Goal: Share content: Share content

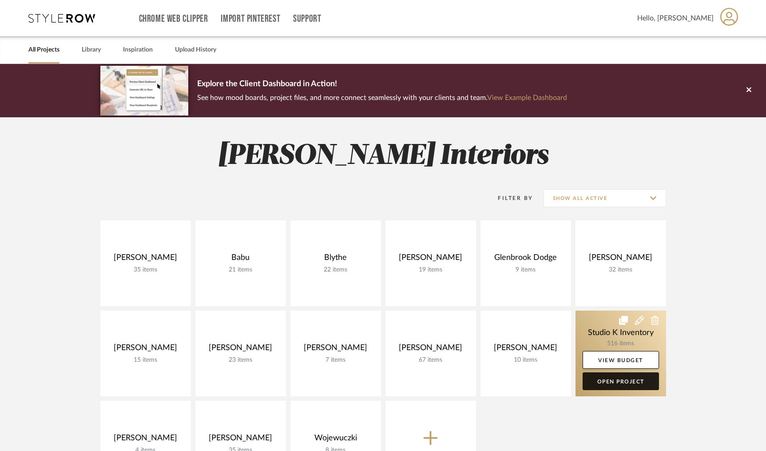
click at [616, 383] on link "Open Project" at bounding box center [621, 381] width 76 height 18
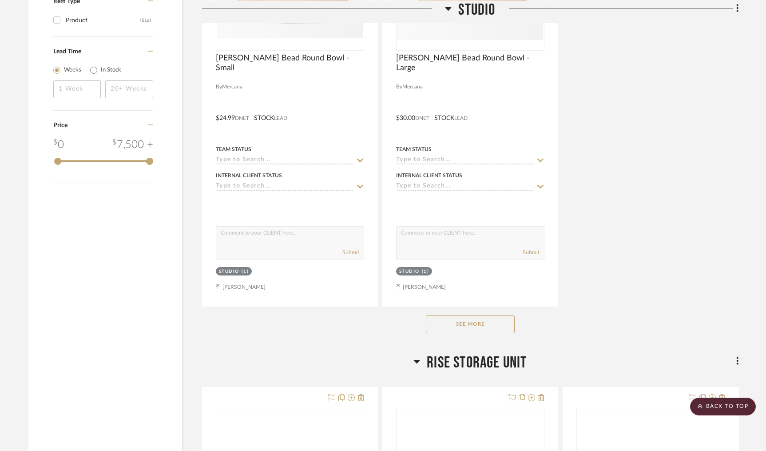
scroll to position [1143, 0]
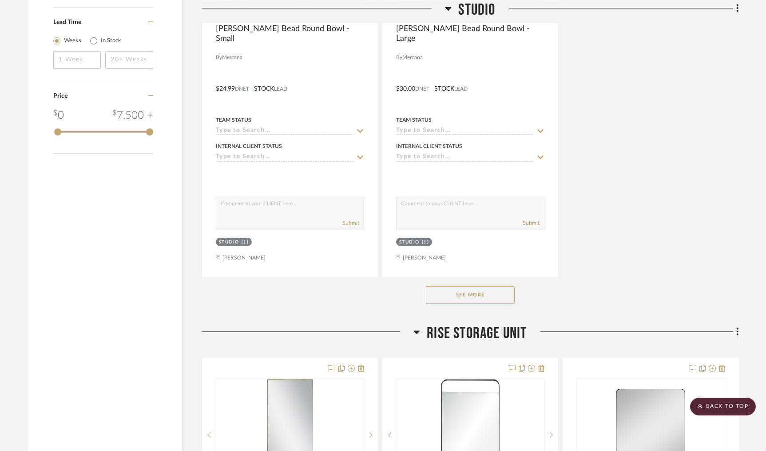
click at [465, 300] on button "See More" at bounding box center [470, 295] width 89 height 18
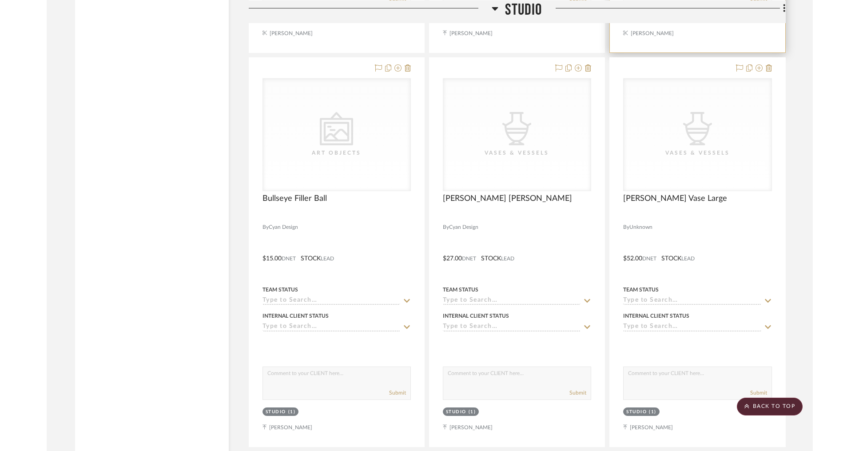
scroll to position [26186, 0]
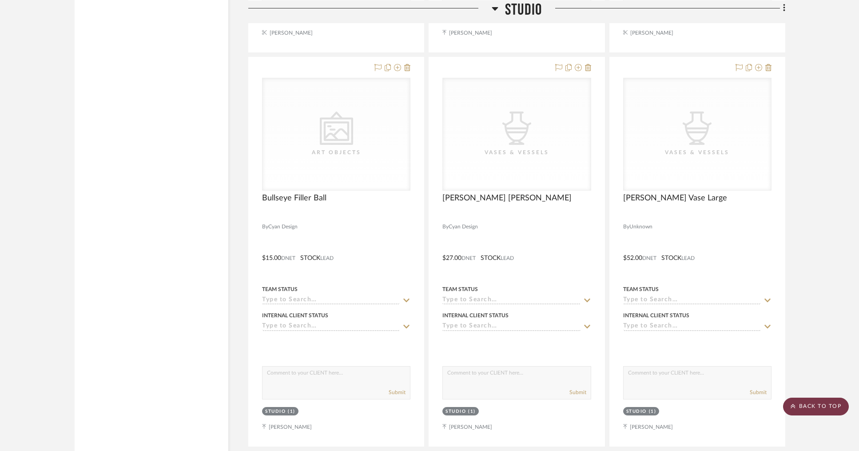
click at [766, 405] on scroll-to-top-button "BACK TO TOP" at bounding box center [816, 407] width 66 height 18
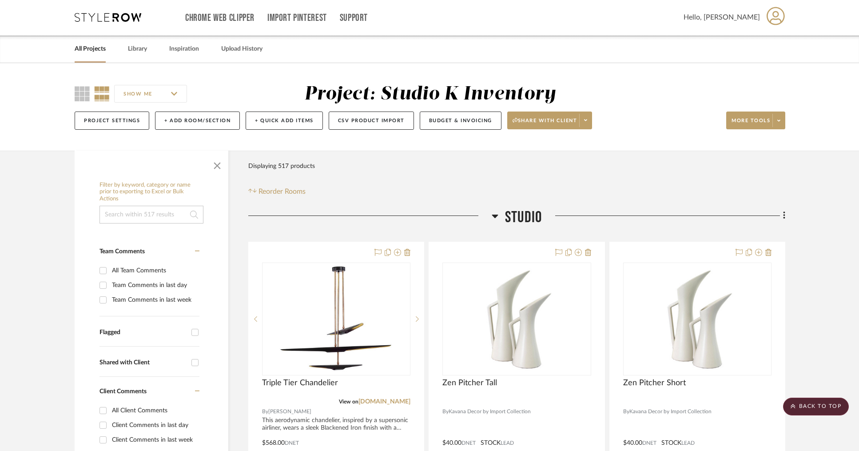
scroll to position [0, 0]
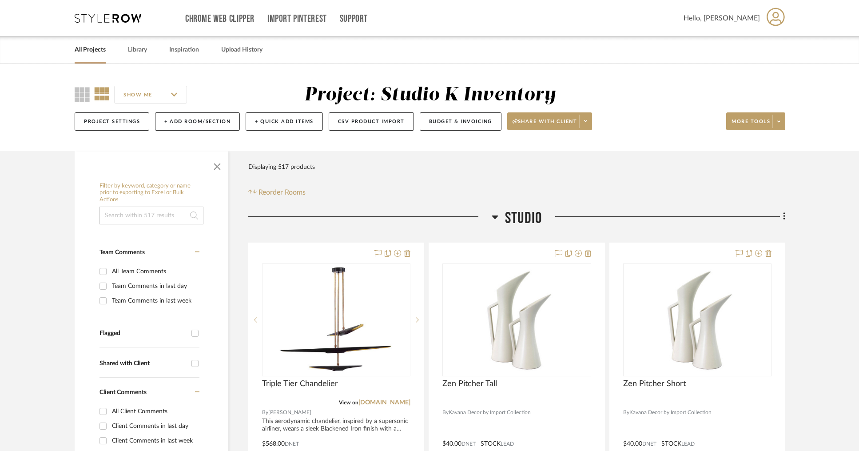
click at [94, 52] on link "All Projects" at bounding box center [90, 50] width 31 height 12
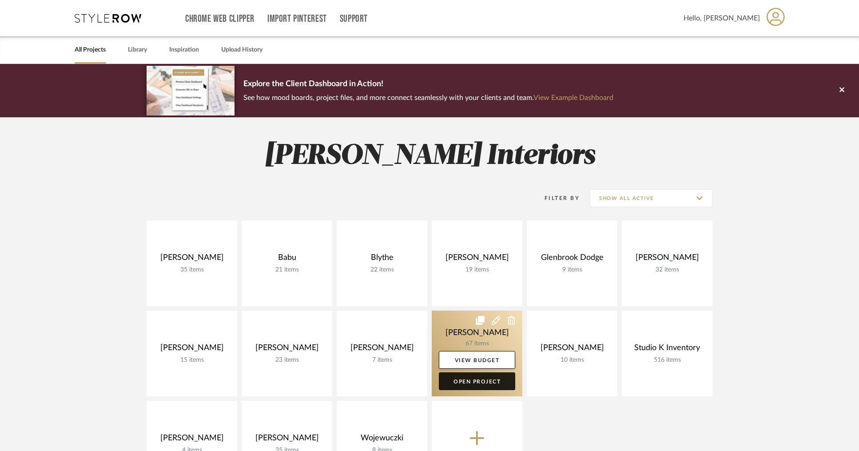
click at [467, 381] on link "Open Project" at bounding box center [477, 381] width 76 height 18
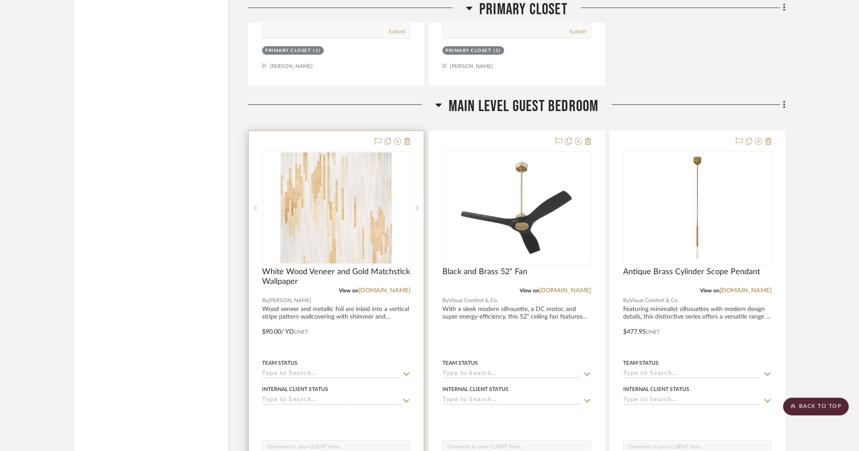
scroll to position [6505, 0]
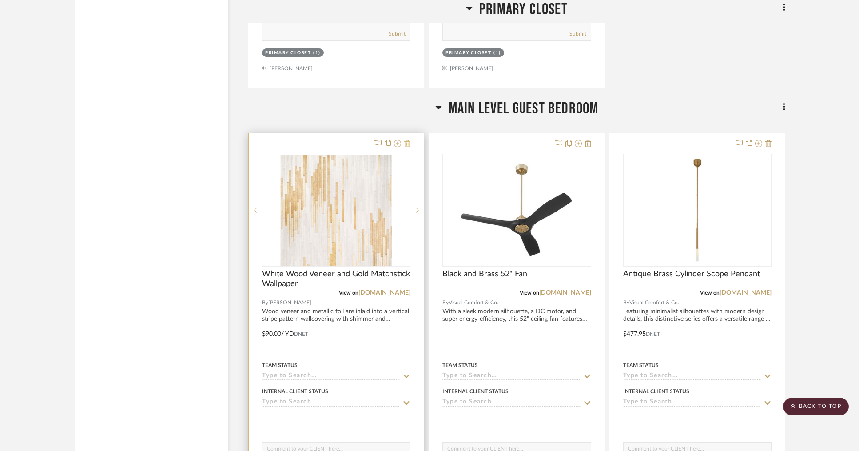
click at [408, 140] on icon at bounding box center [407, 143] width 6 height 7
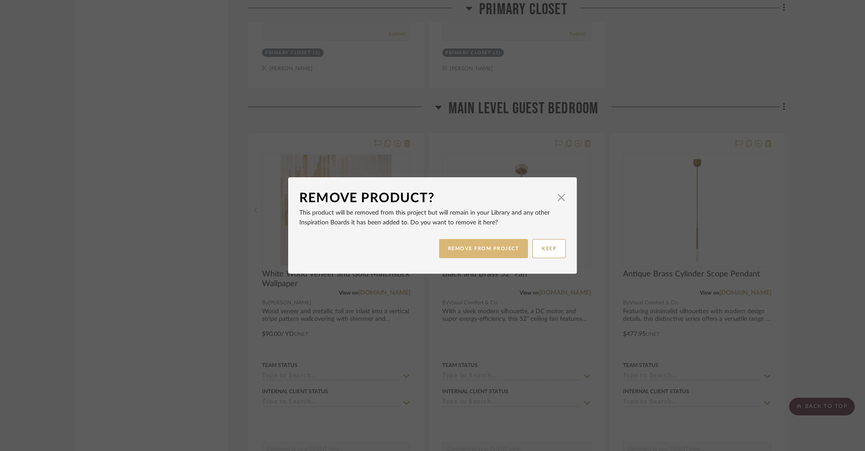
click at [498, 246] on button "REMOVE FROM PROJECT" at bounding box center [483, 248] width 89 height 19
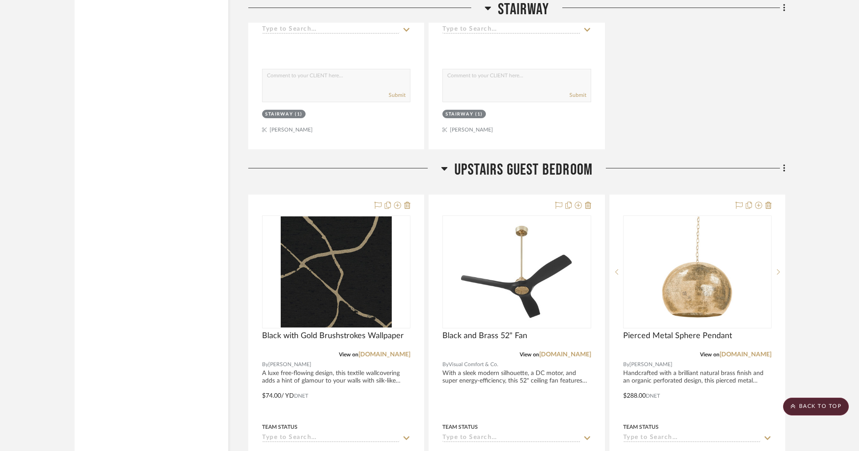
scroll to position [8574, 0]
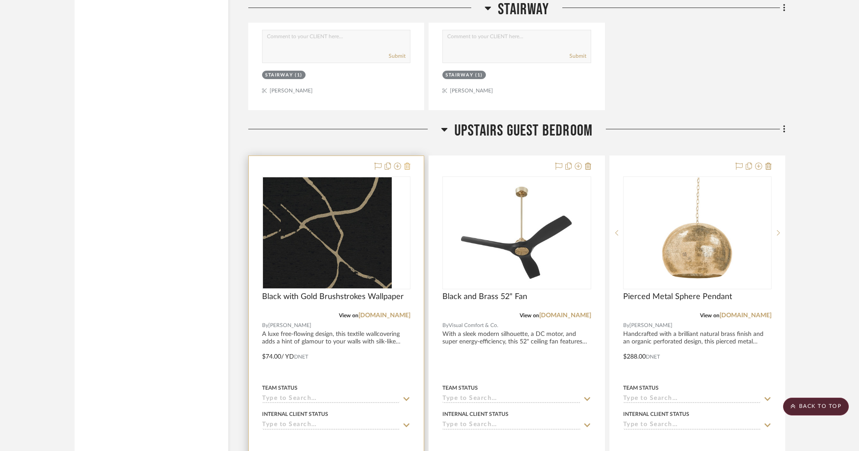
click at [408, 163] on icon at bounding box center [407, 166] width 6 height 7
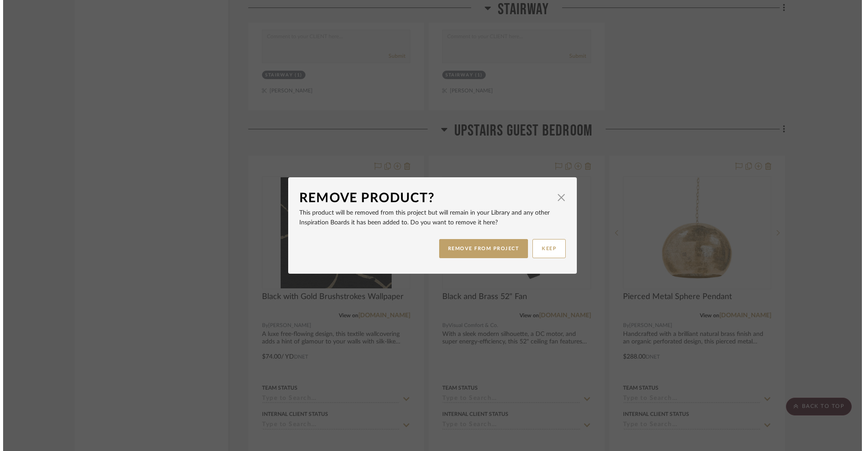
scroll to position [0, 0]
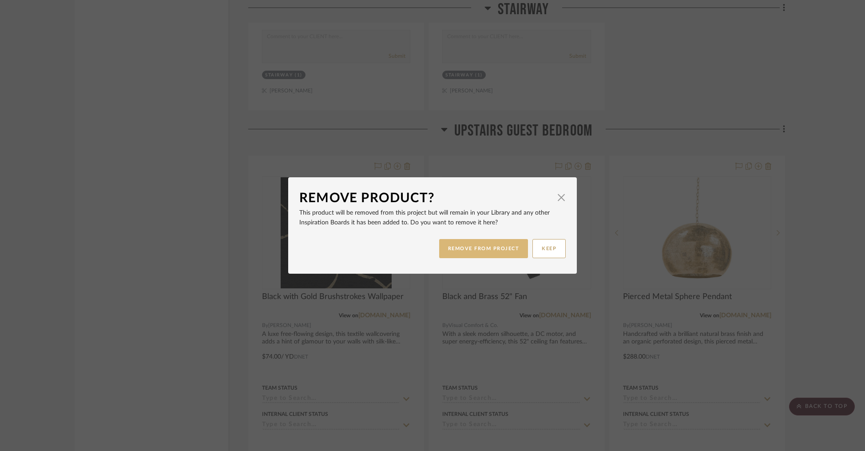
click at [463, 250] on button "REMOVE FROM PROJECT" at bounding box center [483, 248] width 89 height 19
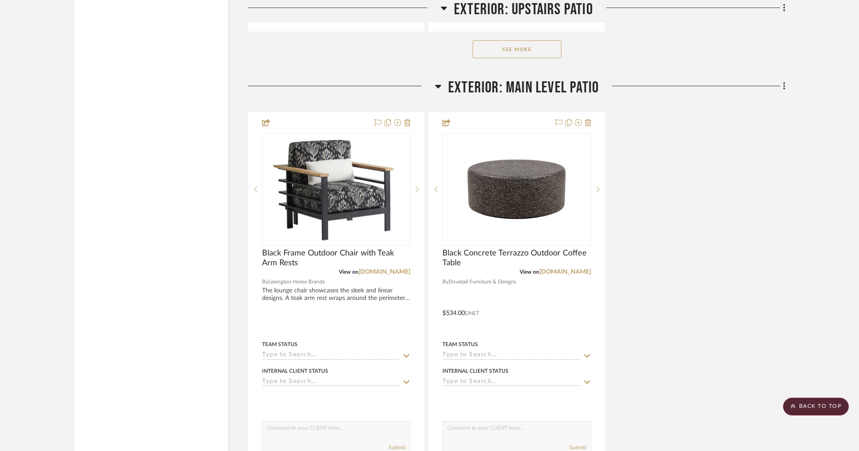
scroll to position [12496, 0]
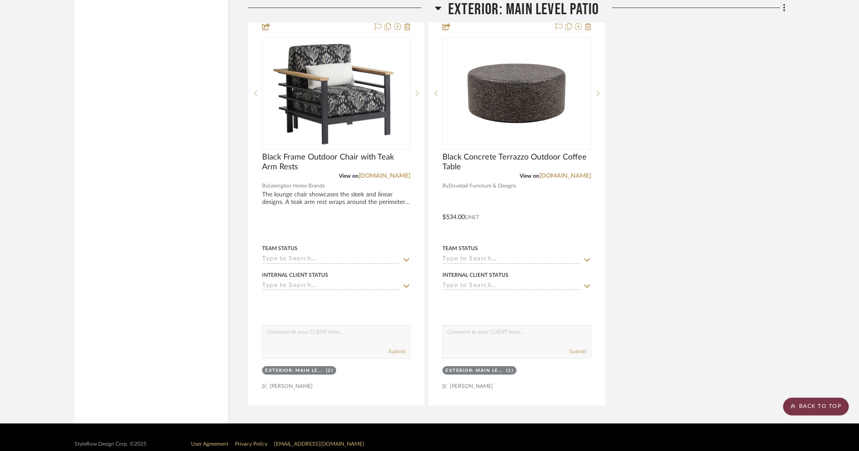
click at [766, 407] on scroll-to-top-button "BACK TO TOP" at bounding box center [816, 407] width 66 height 18
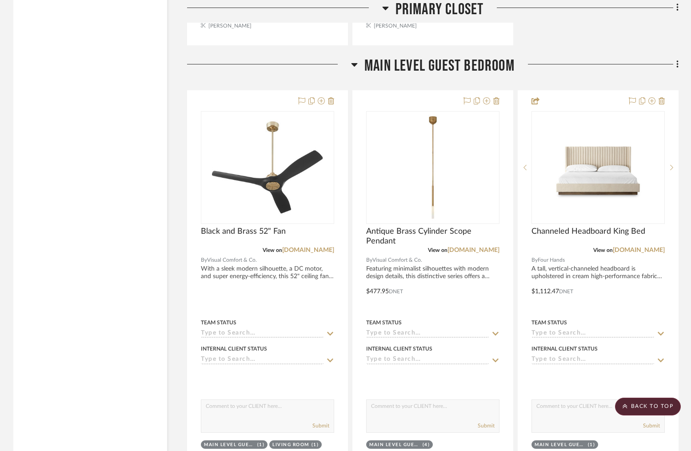
scroll to position [6556, 0]
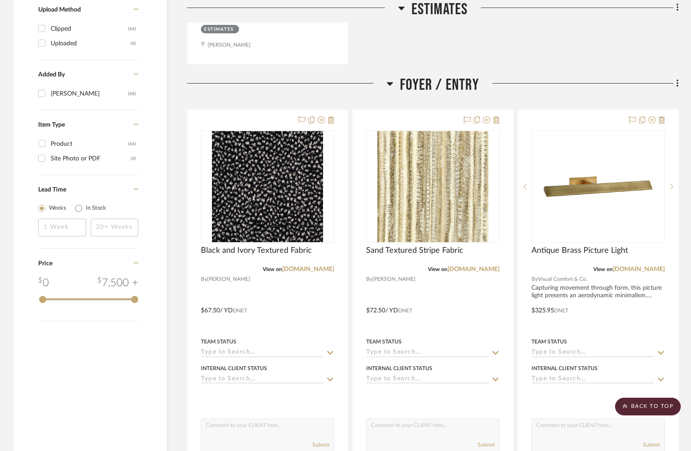
scroll to position [1009, 0]
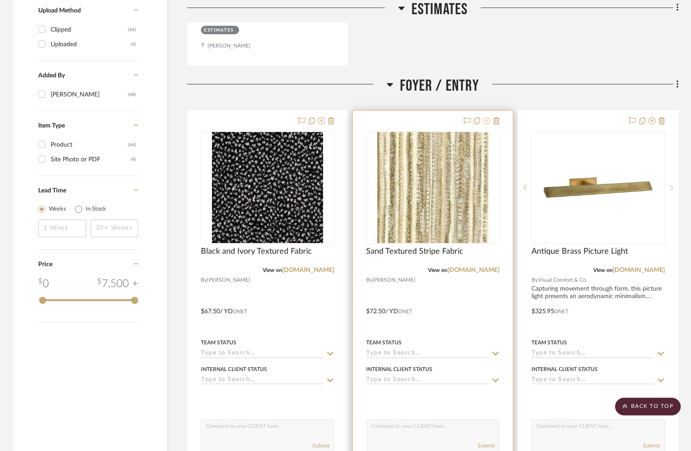
click at [486, 117] on icon at bounding box center [486, 120] width 7 height 7
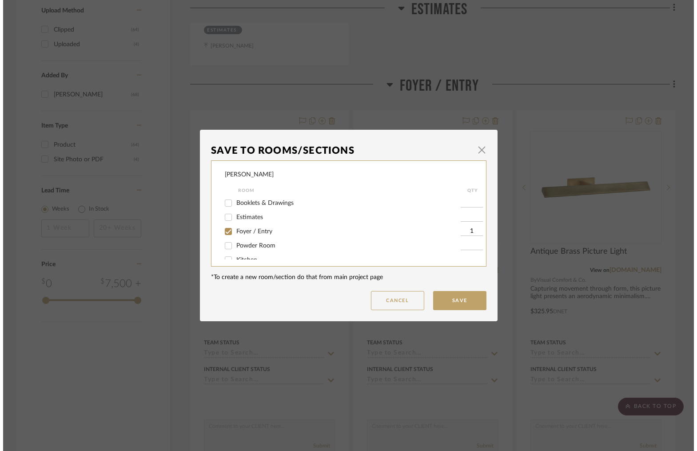
scroll to position [0, 0]
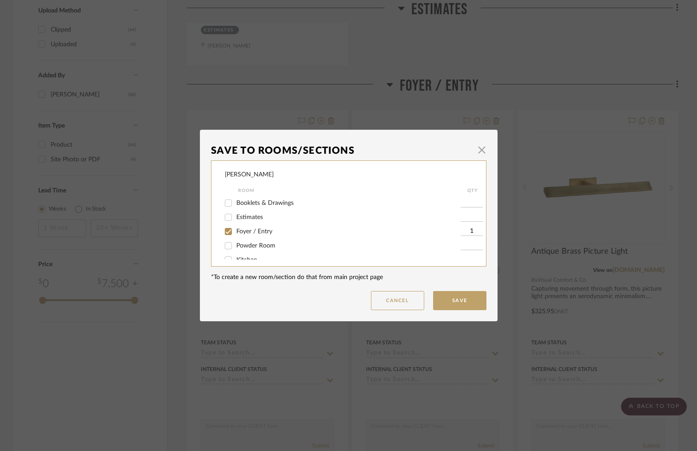
drag, startPoint x: 227, startPoint y: 232, endPoint x: 262, endPoint y: 231, distance: 34.2
click at [228, 232] on input "Foyer / Entry" at bounding box center [228, 231] width 14 height 14
checkbox input "false"
click at [224, 209] on input "Kitchen" at bounding box center [228, 206] width 14 height 14
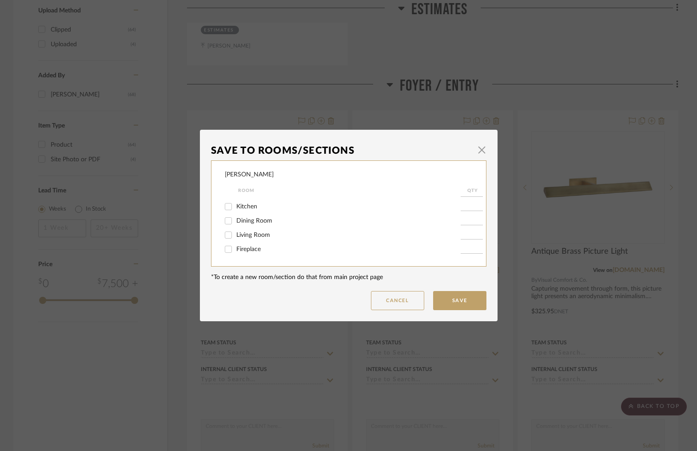
checkbox input "true"
type input "1"
click at [465, 300] on button "Save" at bounding box center [459, 300] width 53 height 19
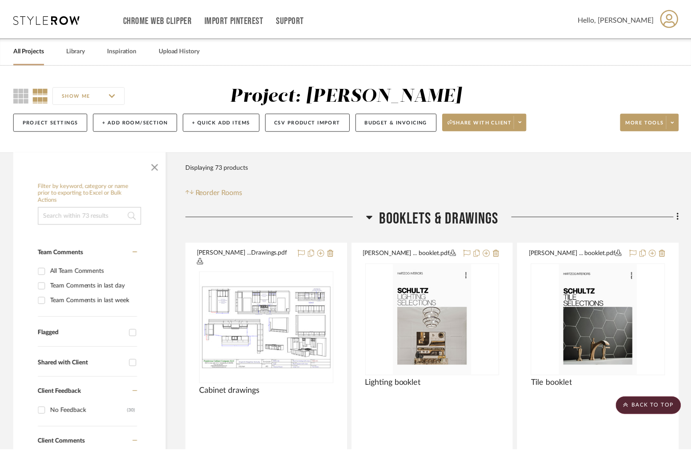
scroll to position [1009, 0]
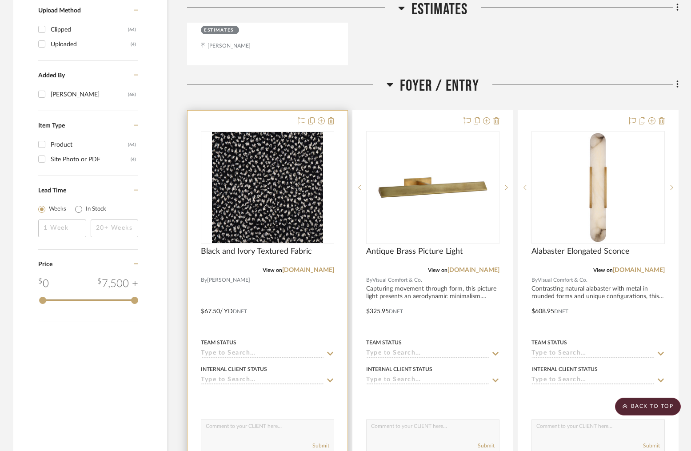
click at [235, 111] on div at bounding box center [267, 305] width 160 height 389
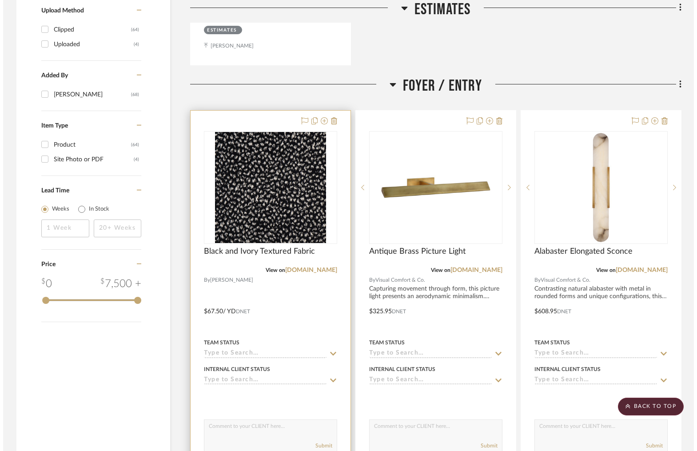
scroll to position [0, 0]
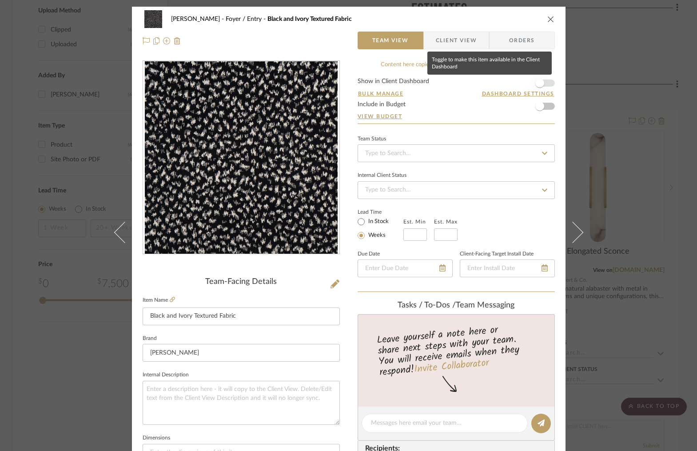
click at [545, 83] on span "button" at bounding box center [540, 83] width 20 height 20
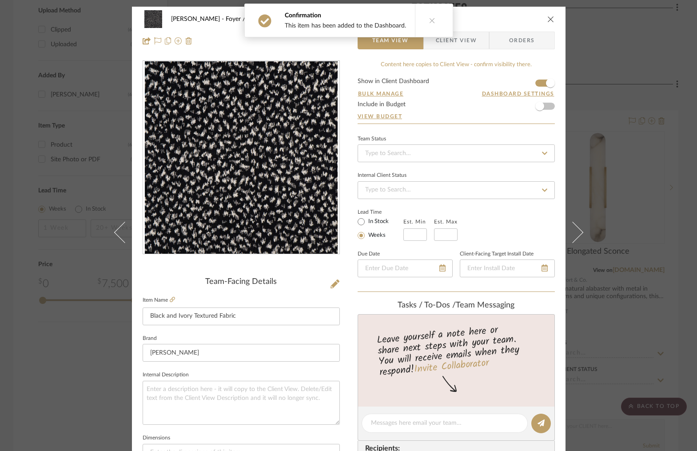
click at [446, 41] on span "Client View" at bounding box center [456, 41] width 41 height 18
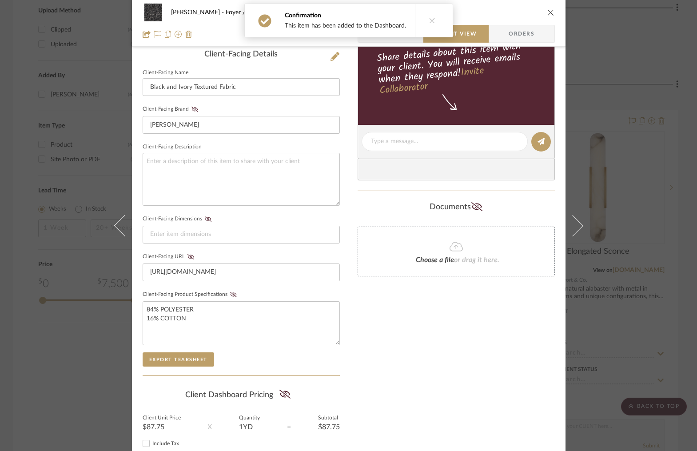
scroll to position [246, 0]
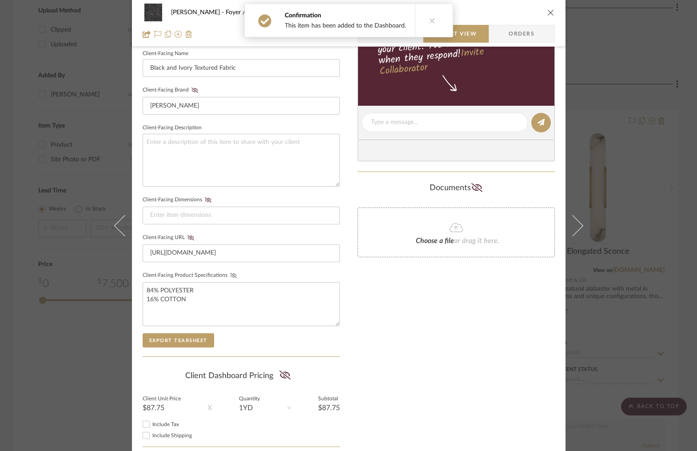
click at [230, 274] on icon at bounding box center [233, 275] width 7 height 5
click at [440, 327] on div "Only content on this tab can share to Dashboard. Click eyeball icon to show or …" at bounding box center [456, 139] width 197 height 650
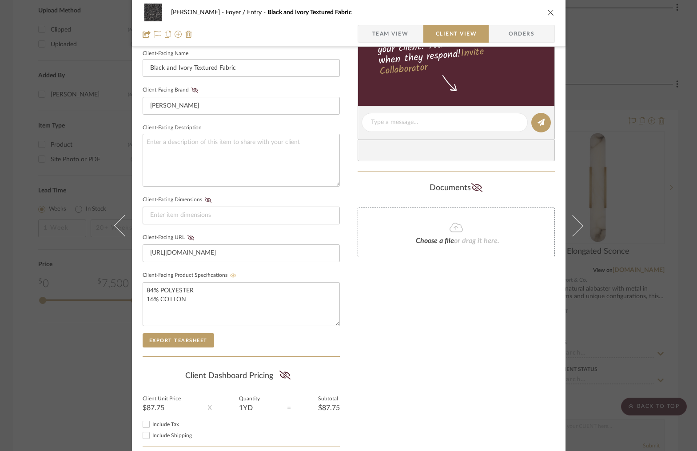
click at [547, 13] on icon "close" at bounding box center [550, 12] width 7 height 7
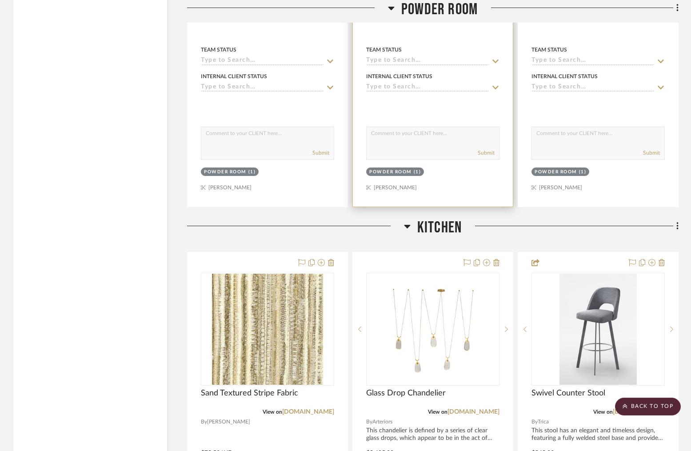
scroll to position [2202, 0]
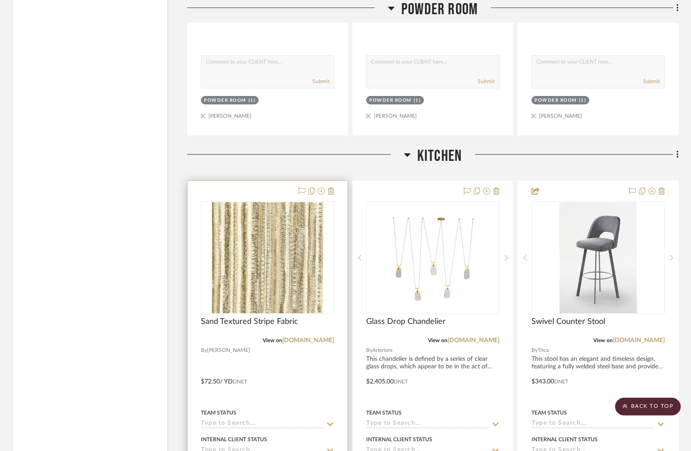
click at [255, 181] on div at bounding box center [267, 375] width 160 height 389
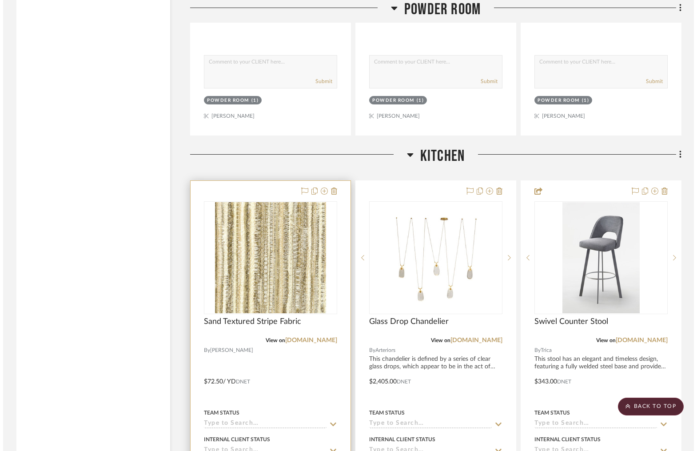
scroll to position [0, 0]
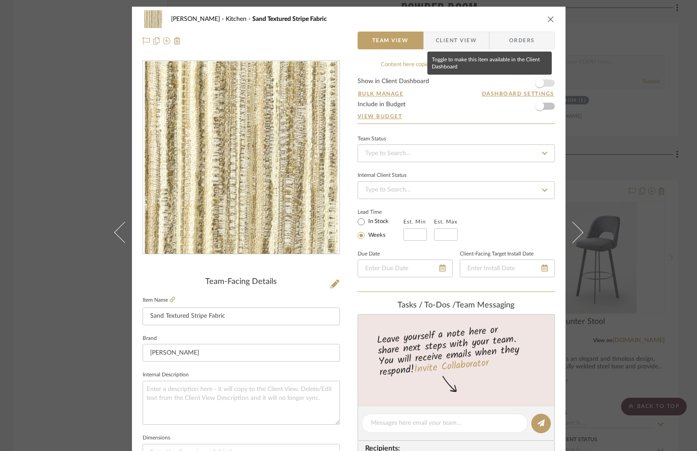
click at [544, 82] on span "button" at bounding box center [540, 83] width 20 height 20
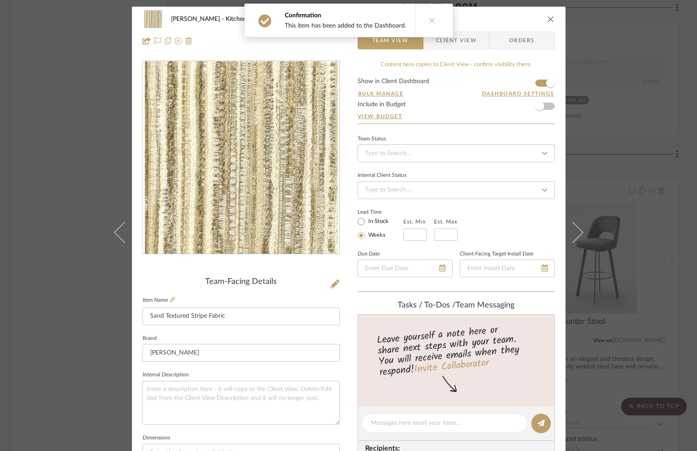
click at [461, 39] on span "Client View" at bounding box center [456, 41] width 41 height 18
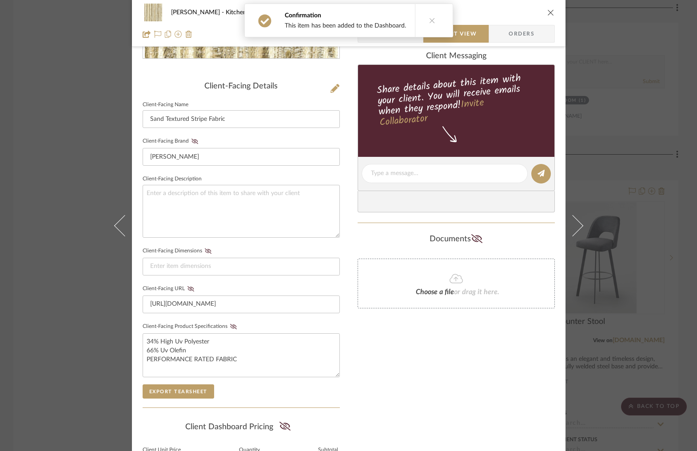
scroll to position [295, 0]
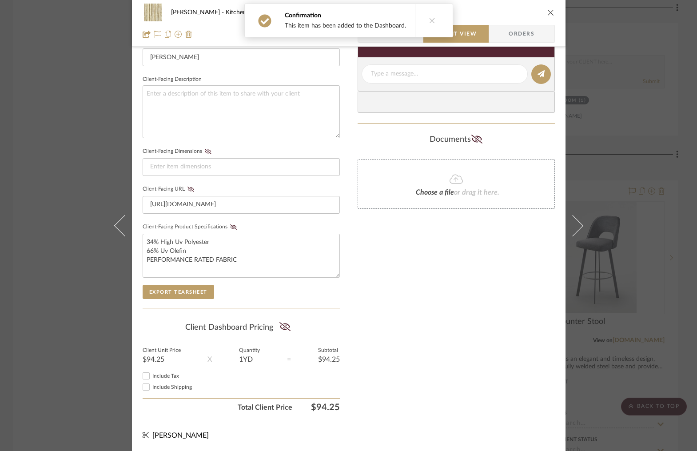
drag, startPoint x: 468, startPoint y: 322, endPoint x: 473, endPoint y: 271, distance: 51.3
click at [468, 322] on div "Only content on this tab can share to Dashboard. Click eyeball icon to show or …" at bounding box center [456, 90] width 197 height 650
click at [547, 13] on icon "close" at bounding box center [550, 12] width 7 height 7
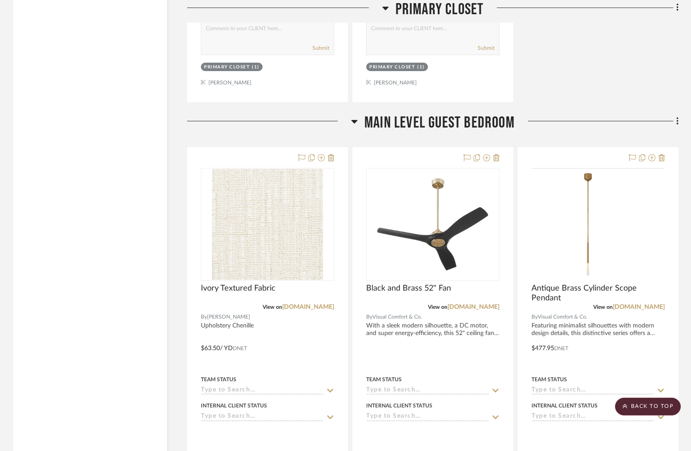
scroll to position [6895, 0]
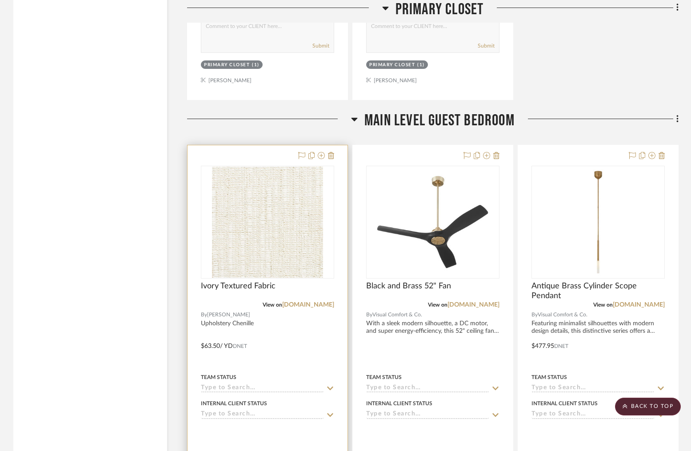
click at [258, 145] on div at bounding box center [267, 339] width 160 height 389
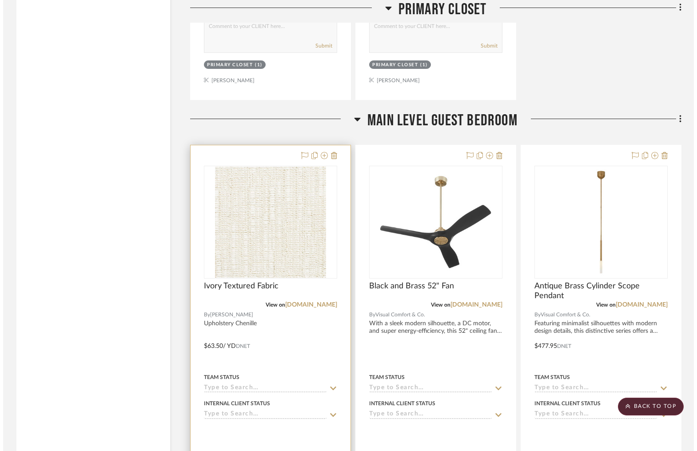
scroll to position [0, 0]
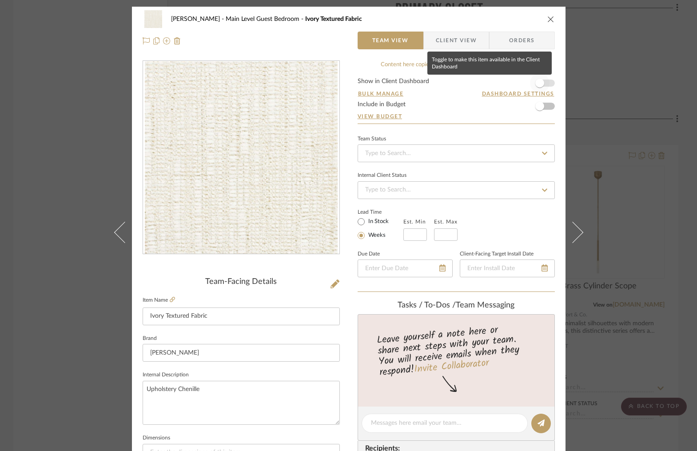
click at [545, 83] on span "button" at bounding box center [540, 83] width 20 height 20
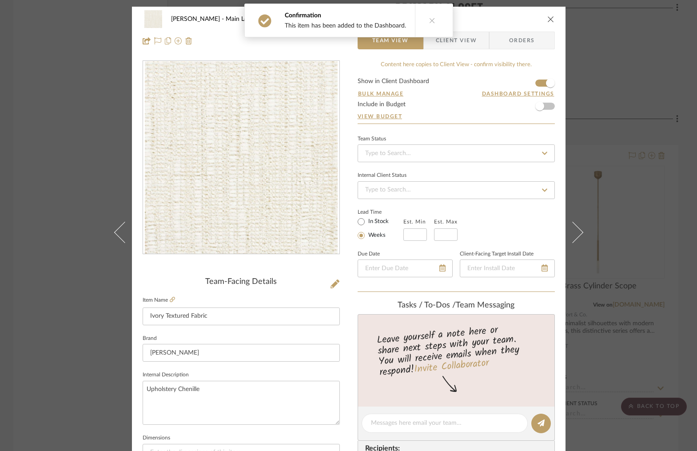
click at [466, 41] on span "Client View" at bounding box center [456, 41] width 41 height 18
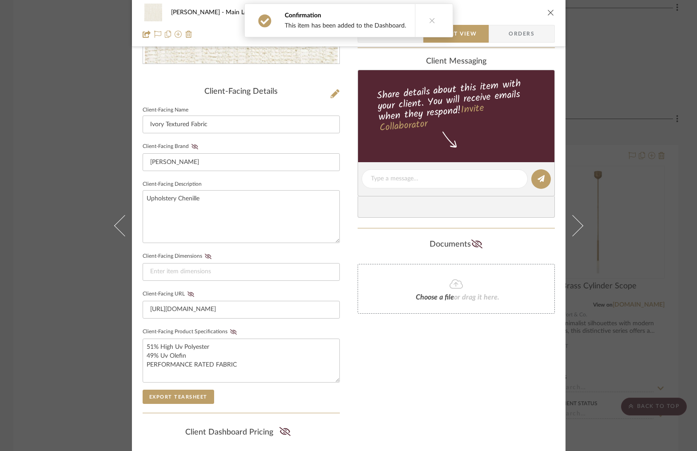
scroll to position [207, 0]
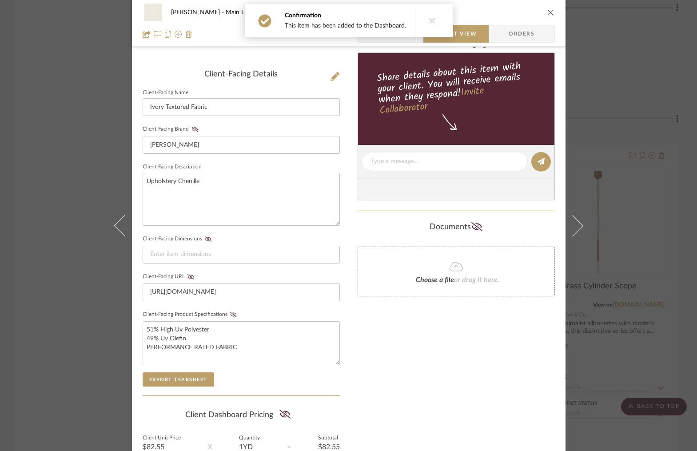
drag, startPoint x: 424, startPoint y: 389, endPoint x: 492, endPoint y: 184, distance: 216.2
click at [424, 389] on div "Only content on this tab can share to Dashboard. Click eyeball icon to show or …" at bounding box center [456, 178] width 197 height 650
drag, startPoint x: 545, startPoint y: 12, endPoint x: 536, endPoint y: 29, distance: 19.7
click at [547, 12] on icon "close" at bounding box center [550, 12] width 7 height 7
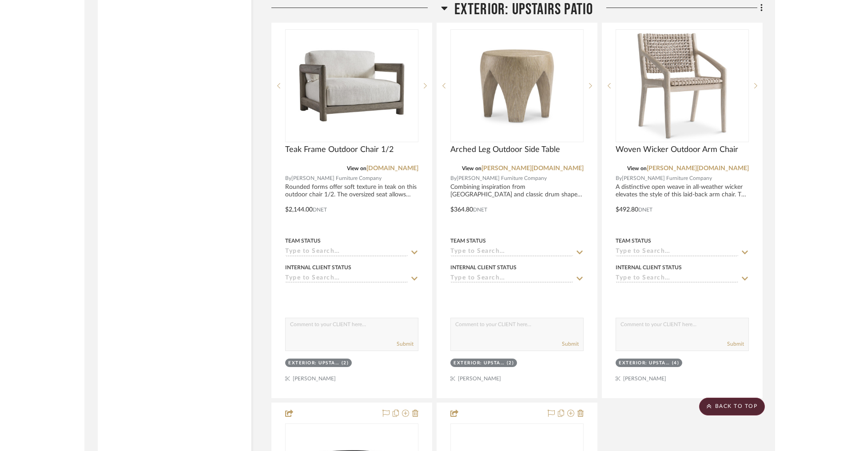
scroll to position [12106, 0]
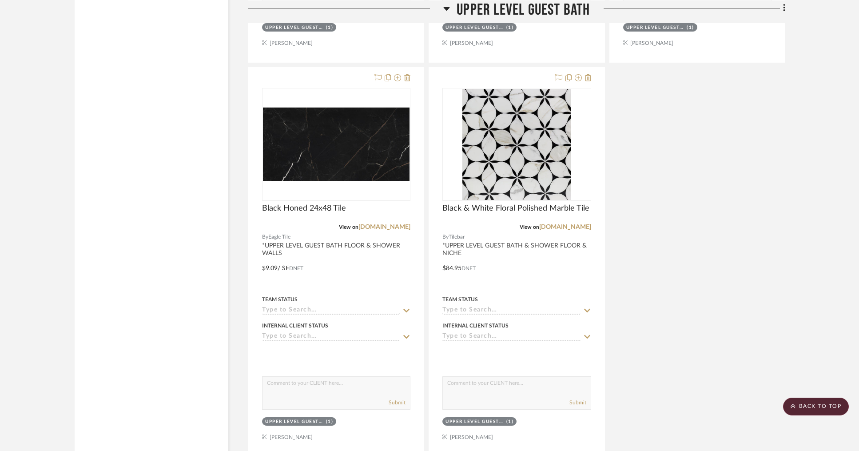
drag, startPoint x: 807, startPoint y: 401, endPoint x: 834, endPoint y: 362, distance: 47.6
click at [696, 401] on scroll-to-top-button "BACK TO TOP" at bounding box center [816, 407] width 66 height 18
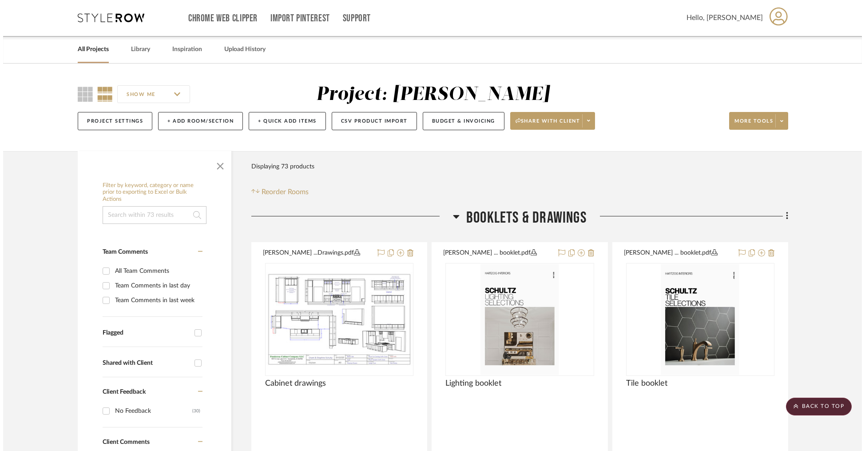
scroll to position [0, 0]
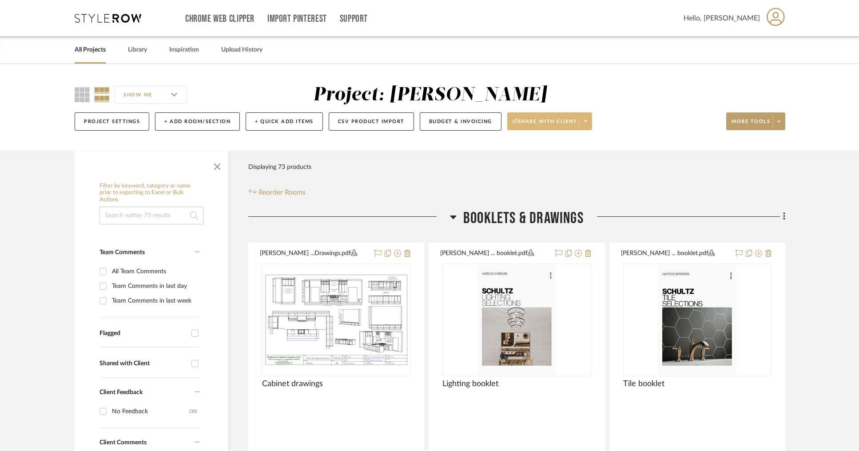
click at [590, 123] on span at bounding box center [585, 121] width 12 height 13
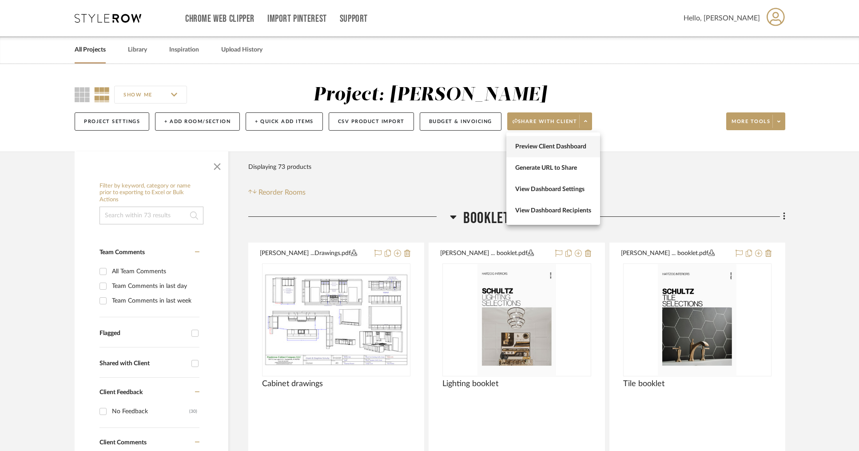
click at [547, 146] on span "Preview Client Dashboard" at bounding box center [553, 147] width 76 height 8
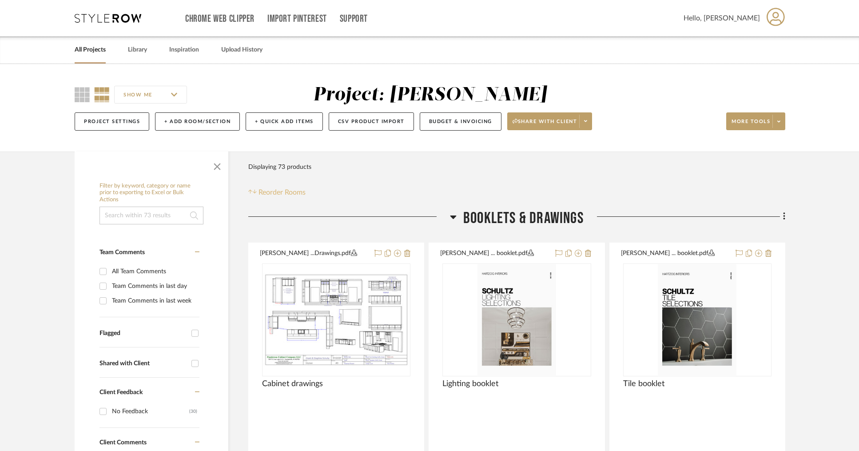
click at [276, 194] on span "Reorder Rooms" at bounding box center [281, 192] width 47 height 11
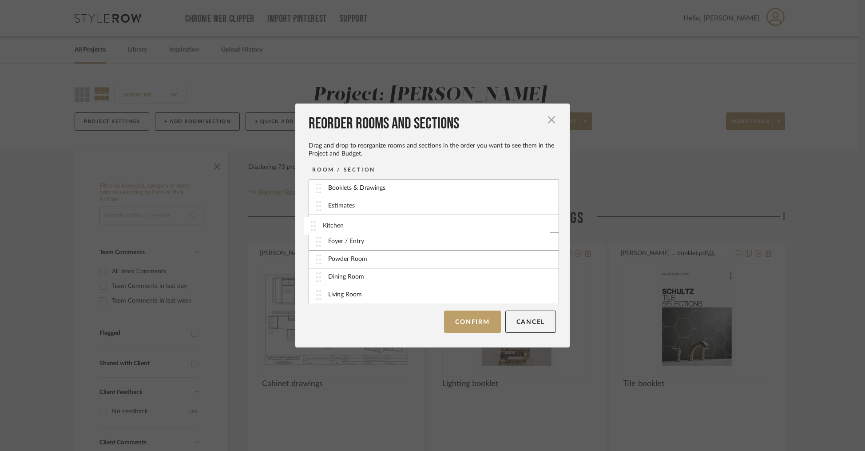
drag, startPoint x: 314, startPoint y: 260, endPoint x: 311, endPoint y: 227, distance: 33.4
drag, startPoint x: 314, startPoint y: 266, endPoint x: 314, endPoint y: 197, distance: 68.8
click at [316, 197] on img at bounding box center [318, 194] width 5 height 10
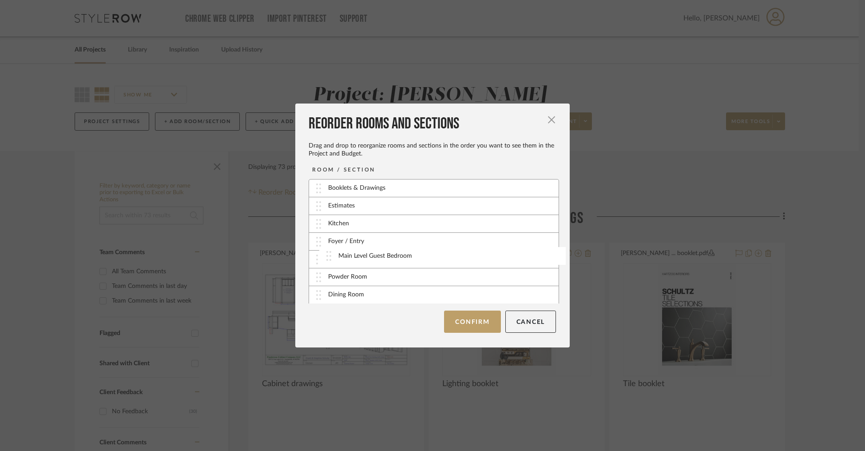
drag, startPoint x: 315, startPoint y: 222, endPoint x: 329, endPoint y: 254, distance: 34.6
drag, startPoint x: 316, startPoint y: 223, endPoint x: 321, endPoint y: 239, distance: 17.1
click at [460, 321] on button "Confirm" at bounding box center [472, 321] width 56 height 22
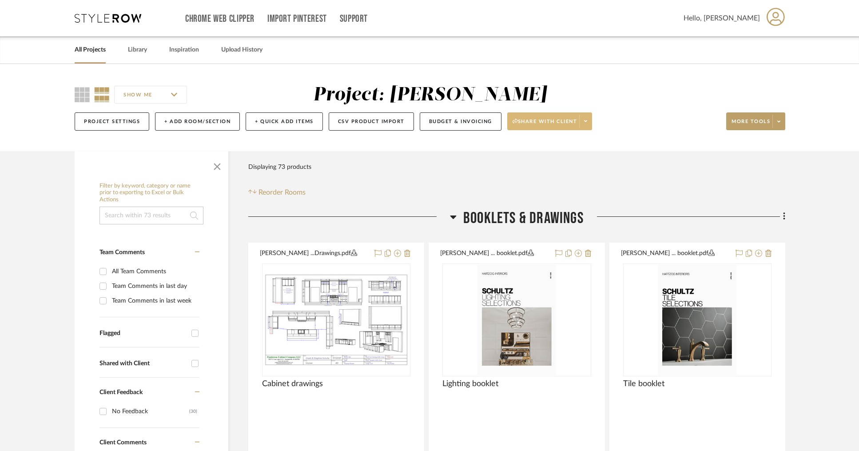
click at [590, 121] on span at bounding box center [585, 121] width 12 height 13
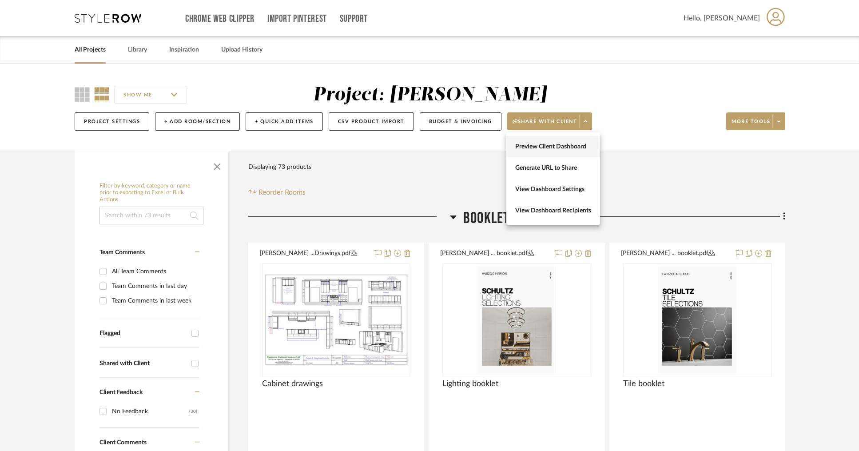
click at [541, 146] on span "Preview Client Dashboard" at bounding box center [553, 147] width 76 height 8
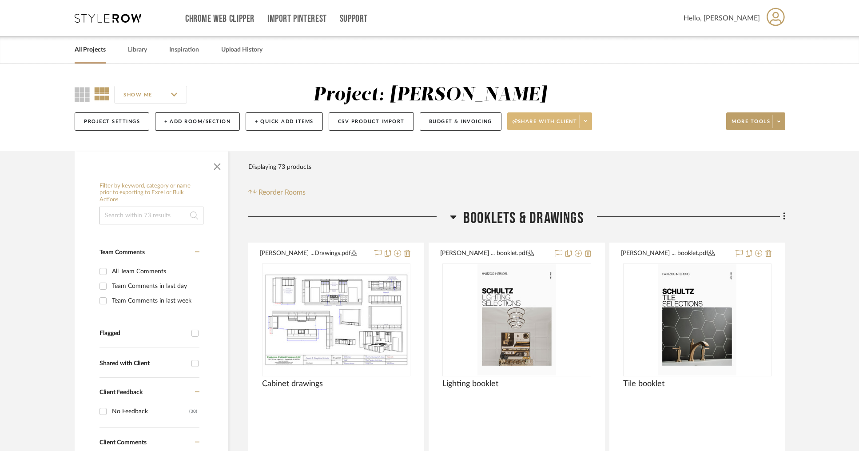
click at [587, 122] on icon at bounding box center [585, 121] width 3 height 2
click at [550, 166] on span "Generate URL to Share" at bounding box center [553, 168] width 76 height 8
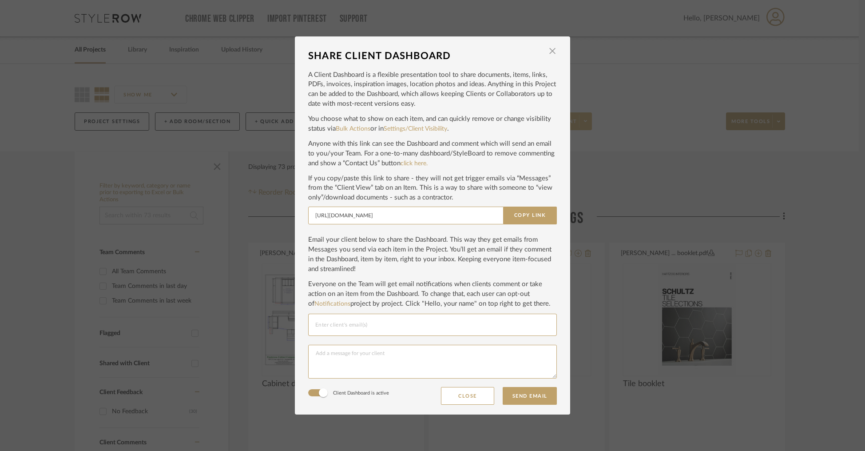
drag, startPoint x: 529, startPoint y: 215, endPoint x: 493, endPoint y: 161, distance: 64.8
click at [529, 214] on button "Copy Link" at bounding box center [530, 216] width 54 height 18
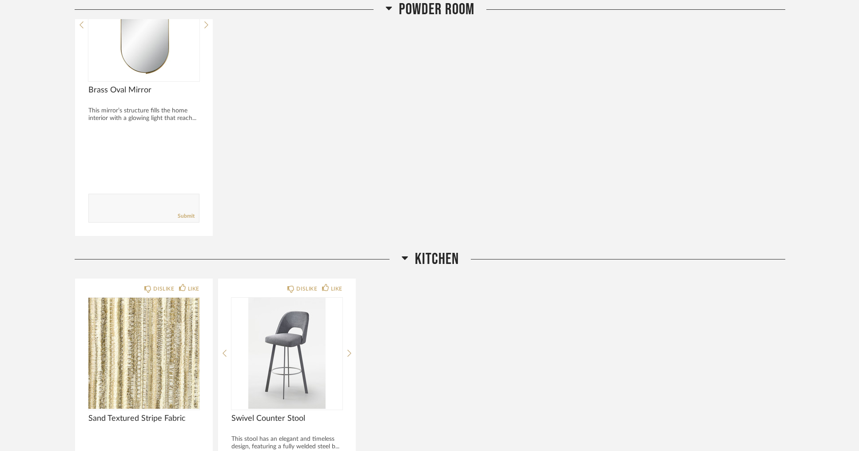
scroll to position [568, 0]
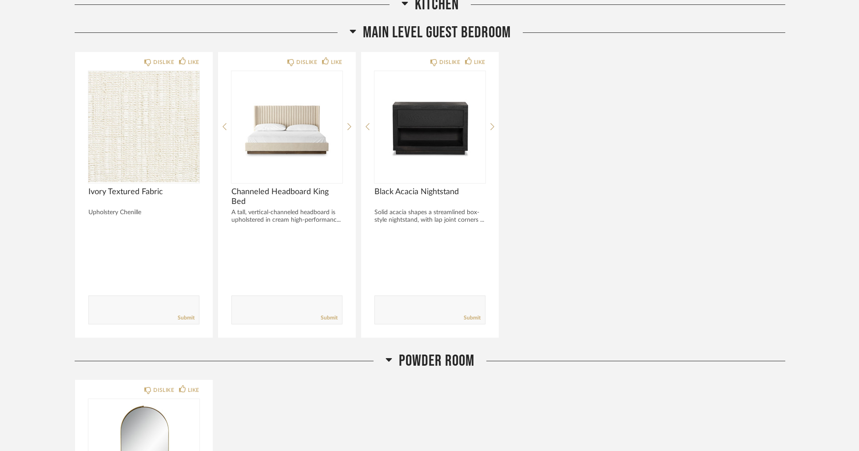
scroll to position [753, 0]
